Goal: Information Seeking & Learning: Learn about a topic

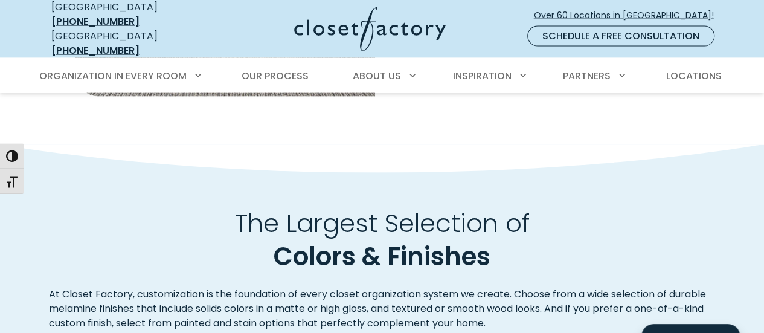
scroll to position [1328, 0]
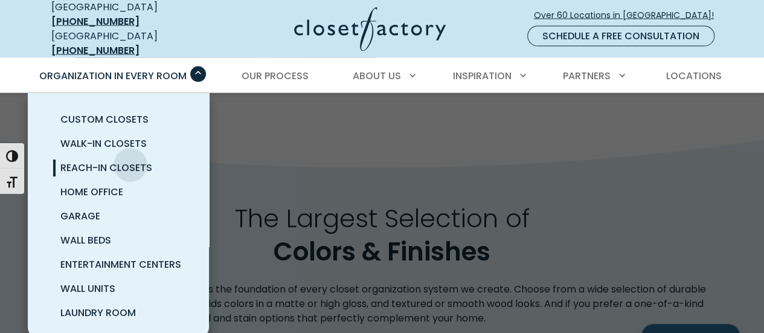
click at [130, 161] on span "Reach-In Closets" at bounding box center [106, 168] width 92 height 14
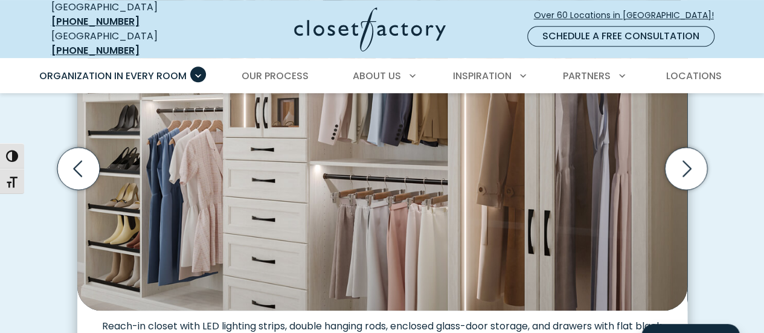
scroll to position [423, 0]
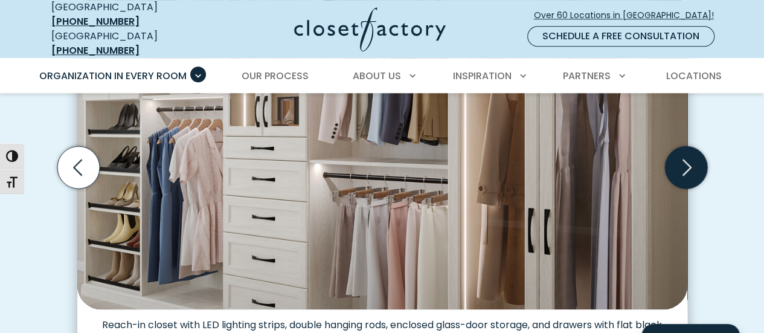
click at [686, 159] on icon "Next slide" at bounding box center [685, 167] width 42 height 42
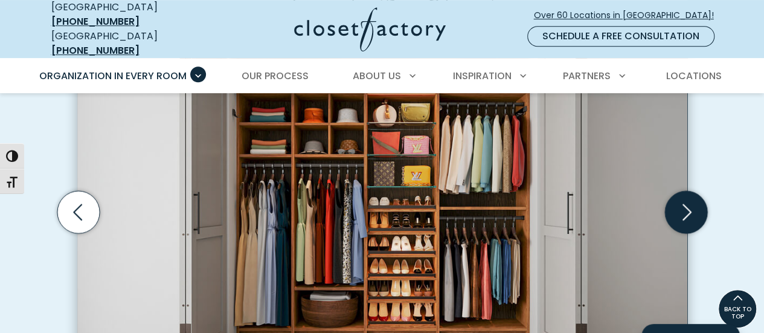
scroll to position [362, 0]
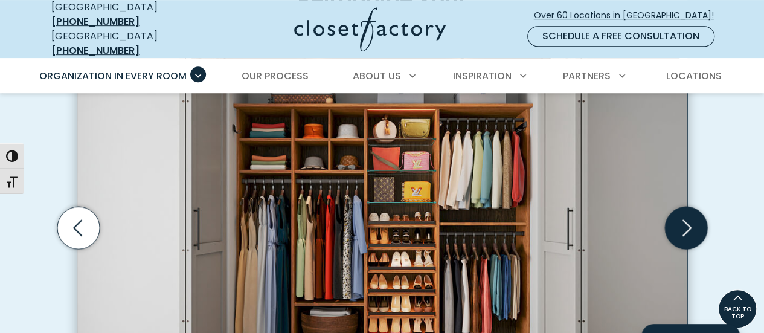
click at [685, 202] on icon "Next slide" at bounding box center [686, 228] width 52 height 52
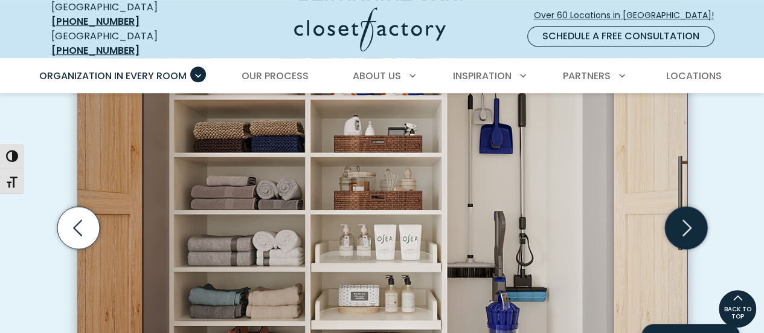
click at [685, 202] on icon "Next slide" at bounding box center [686, 228] width 52 height 52
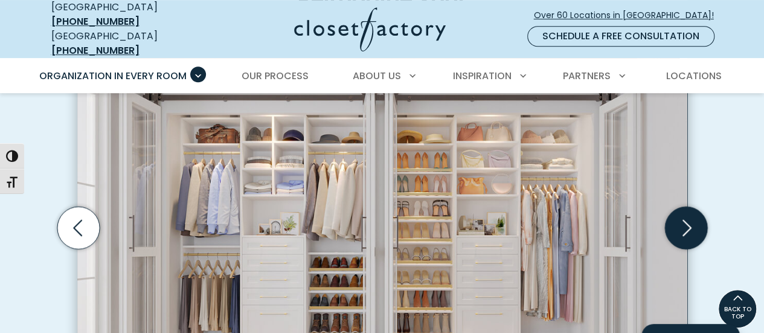
click at [684, 206] on icon "Next slide" at bounding box center [685, 227] width 42 height 42
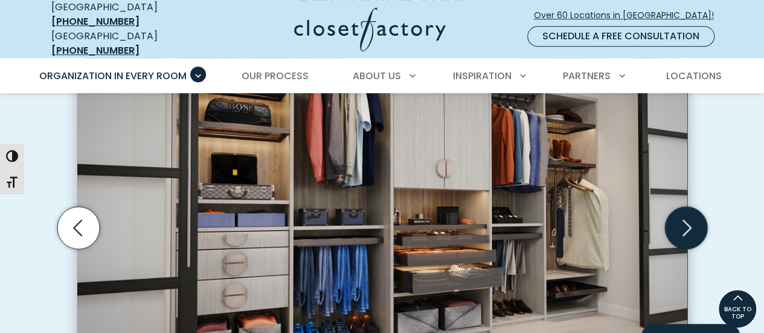
click at [683, 206] on icon "Next slide" at bounding box center [685, 227] width 42 height 42
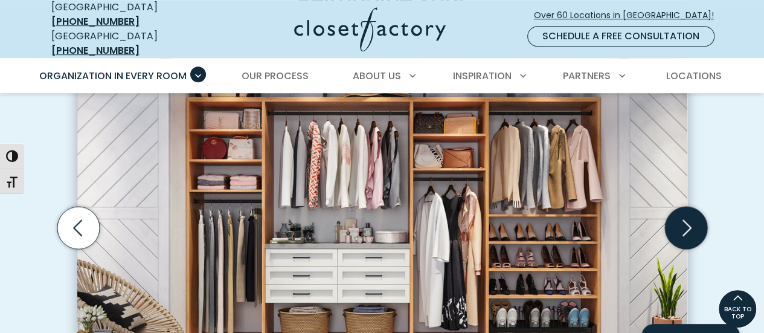
click at [683, 206] on icon "Next slide" at bounding box center [685, 227] width 42 height 42
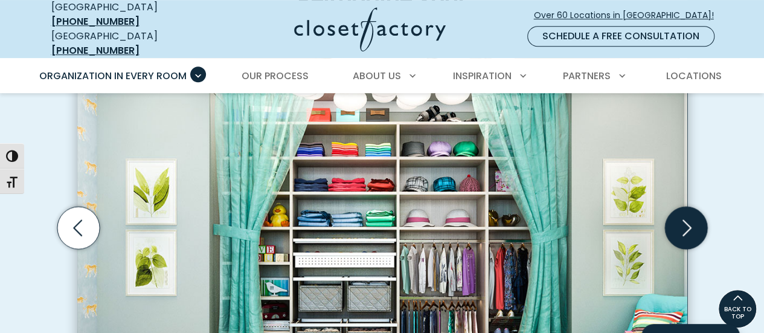
click at [683, 206] on icon "Next slide" at bounding box center [685, 227] width 42 height 42
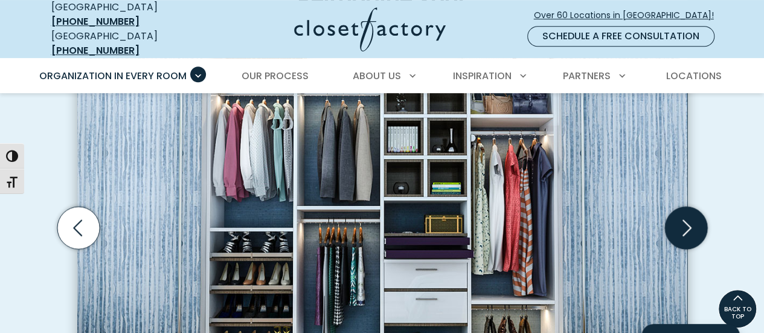
click at [683, 206] on icon "Next slide" at bounding box center [685, 227] width 42 height 42
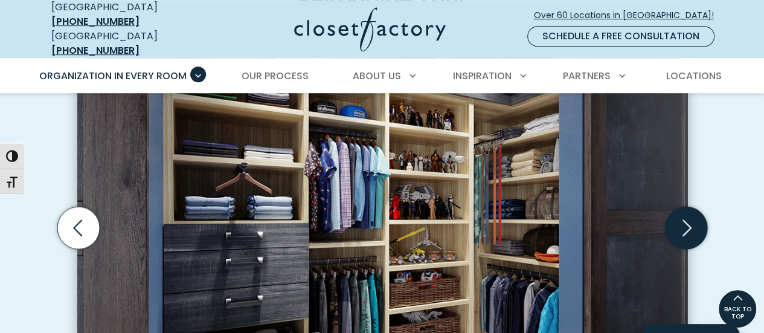
click at [683, 206] on icon "Next slide" at bounding box center [685, 227] width 42 height 42
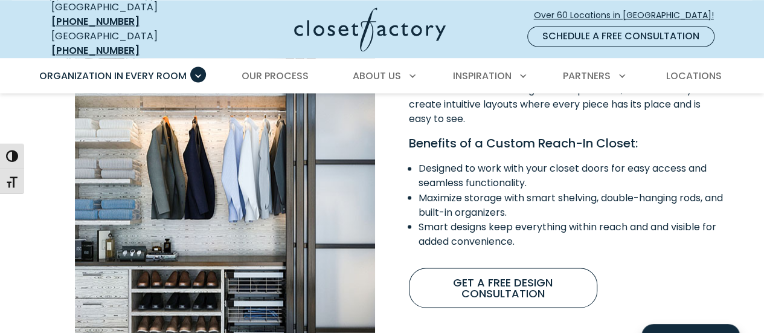
scroll to position [966, 0]
